Goal: Find specific page/section: Find specific page/section

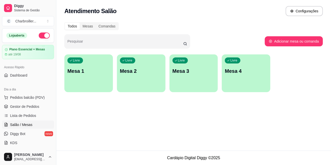
click at [16, 116] on span "Lista de Pedidos" at bounding box center [23, 115] width 26 height 5
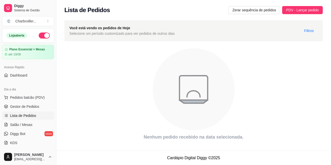
click at [17, 108] on span "Gestor de Pedidos" at bounding box center [24, 106] width 29 height 5
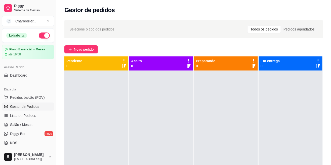
click at [14, 97] on span "Pedidos balcão (PDV)" at bounding box center [27, 97] width 35 height 5
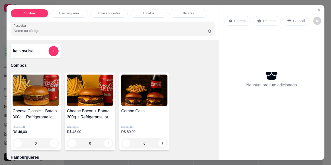
click at [320, 14] on button "Close" at bounding box center [320, 10] width 8 height 8
